Goal: Check status: Check status

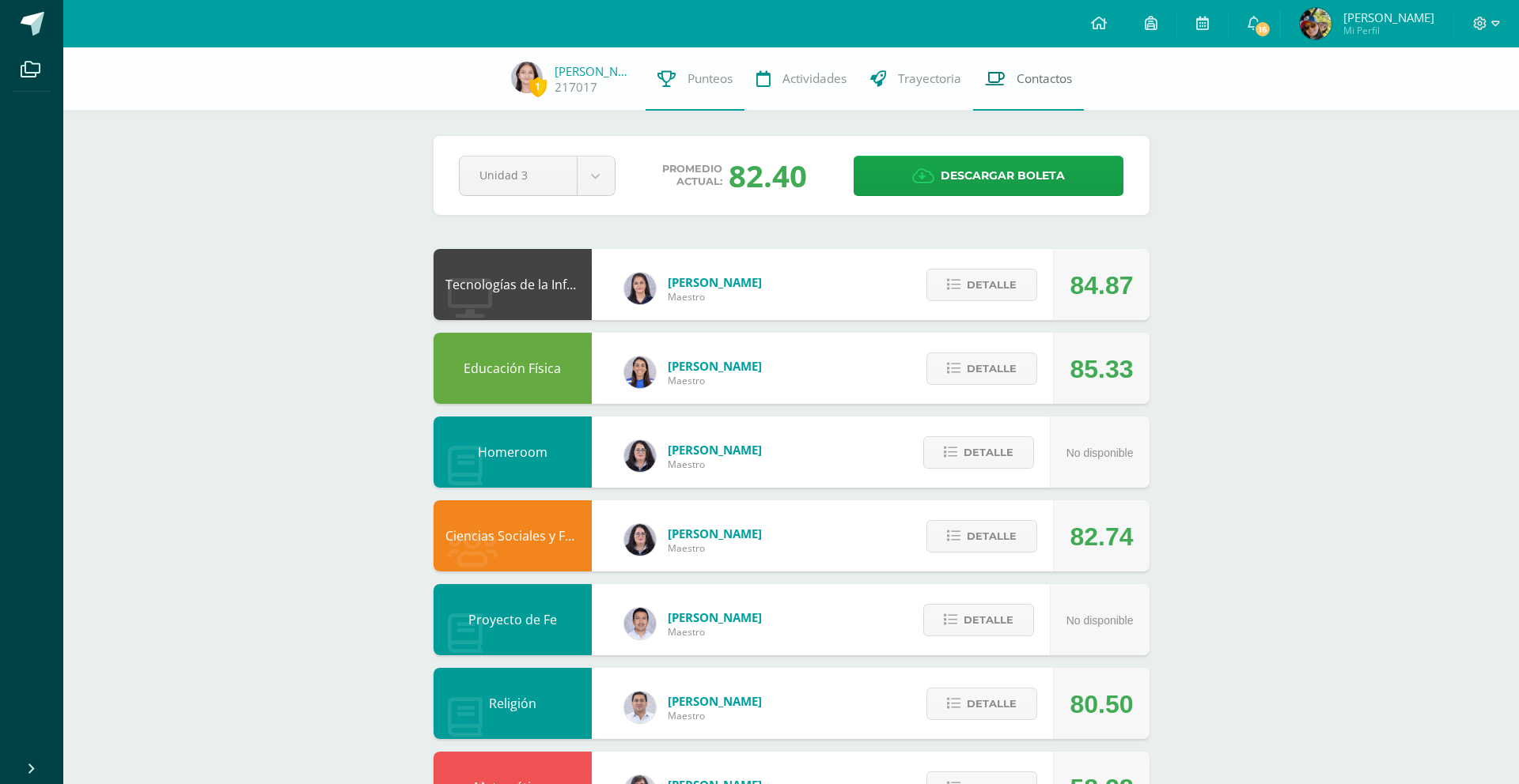
scroll to position [513, 0]
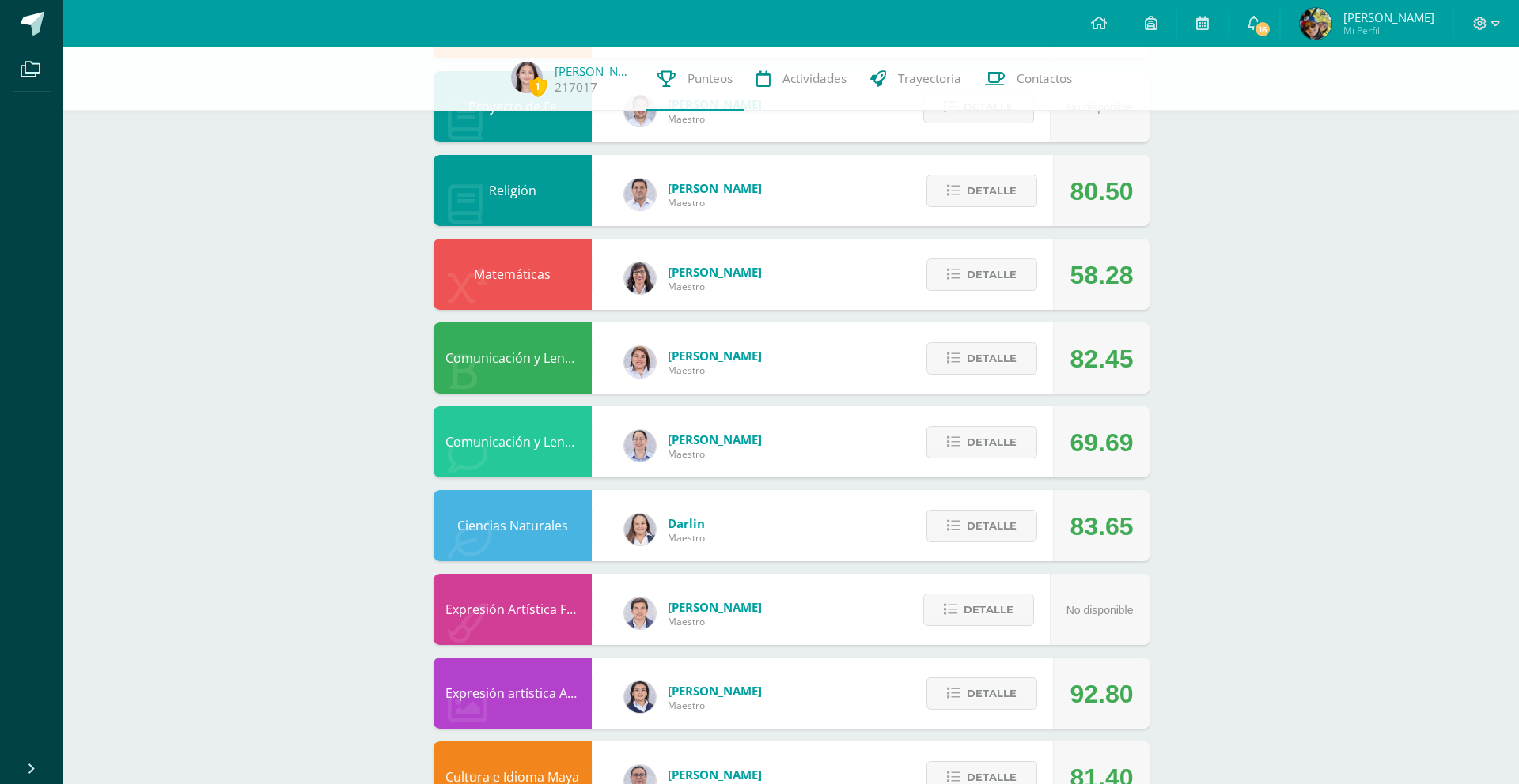
scroll to position [513, 0]
click at [996, 440] on span "Detalle" at bounding box center [991, 442] width 50 height 29
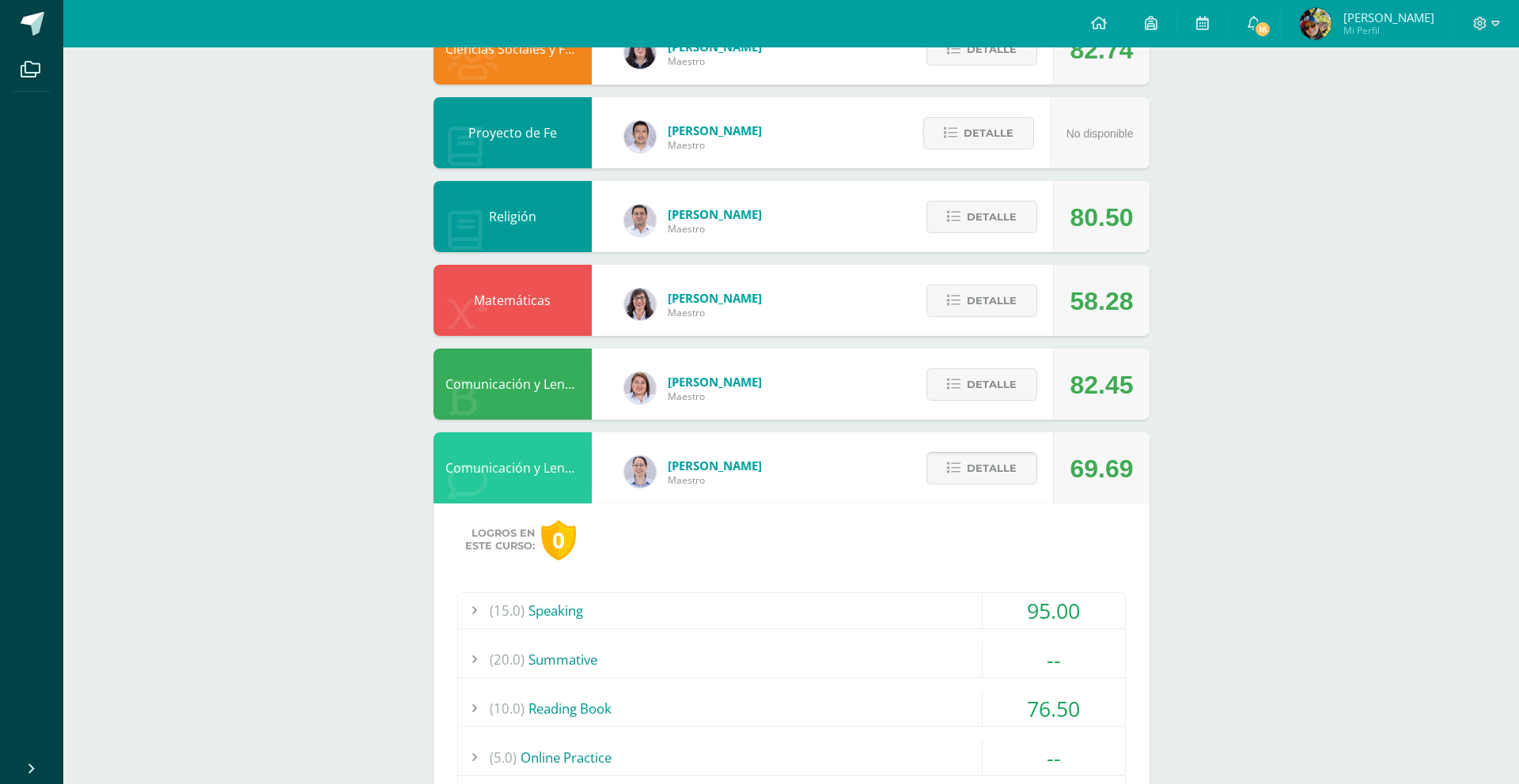
scroll to position [514, 0]
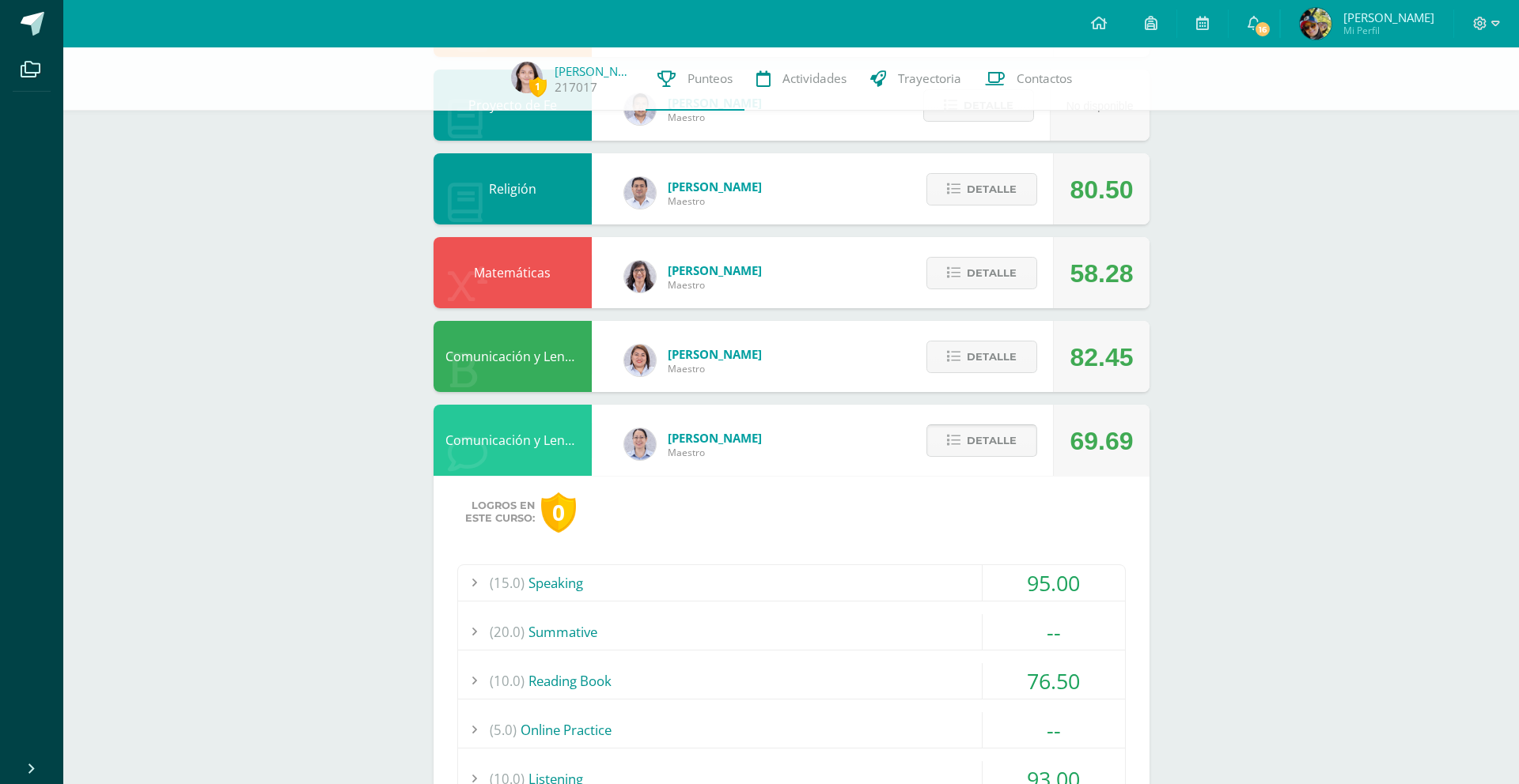
click at [995, 445] on span "Detalle" at bounding box center [991, 440] width 50 height 29
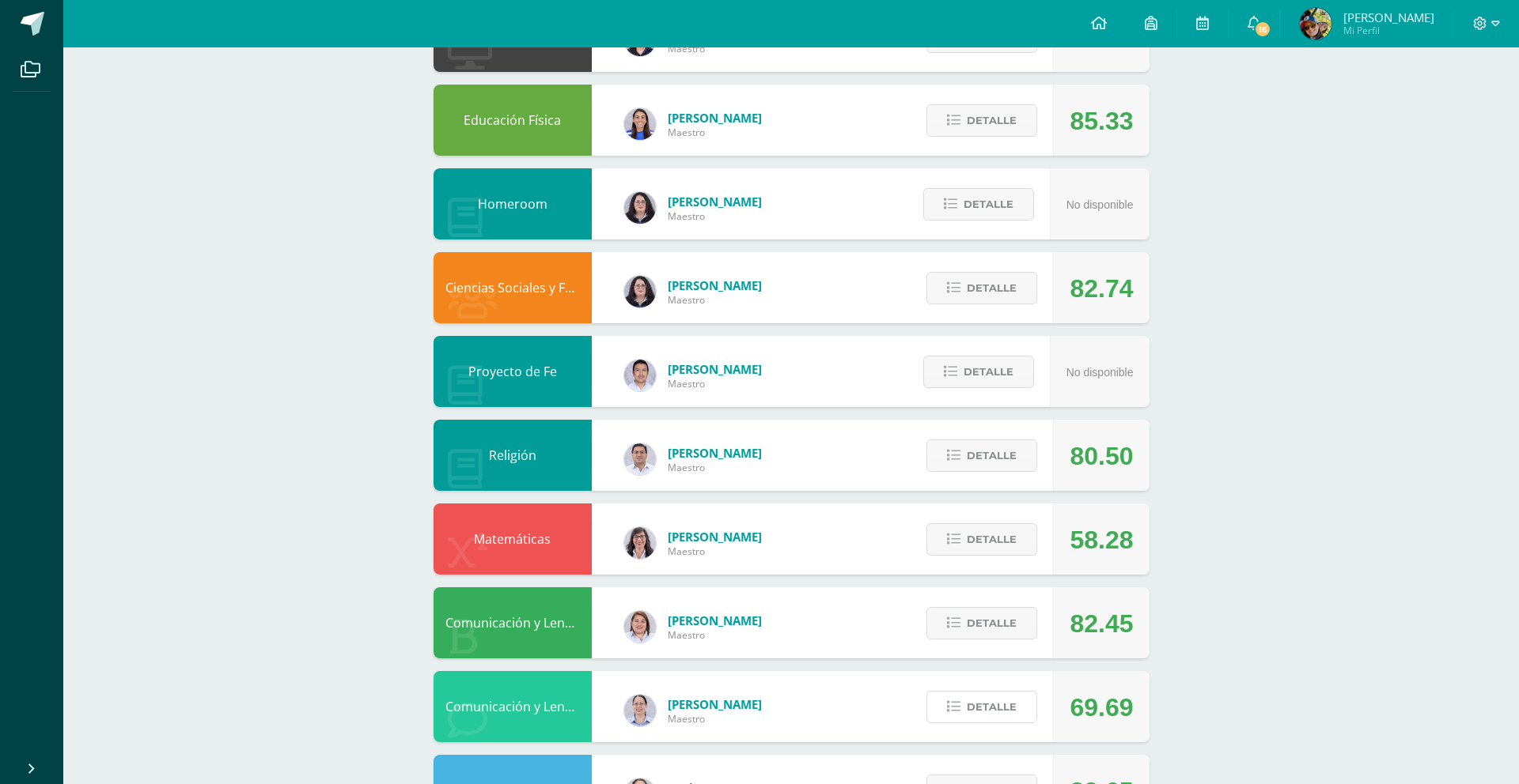
scroll to position [0, 0]
